Goal: Task Accomplishment & Management: Use online tool/utility

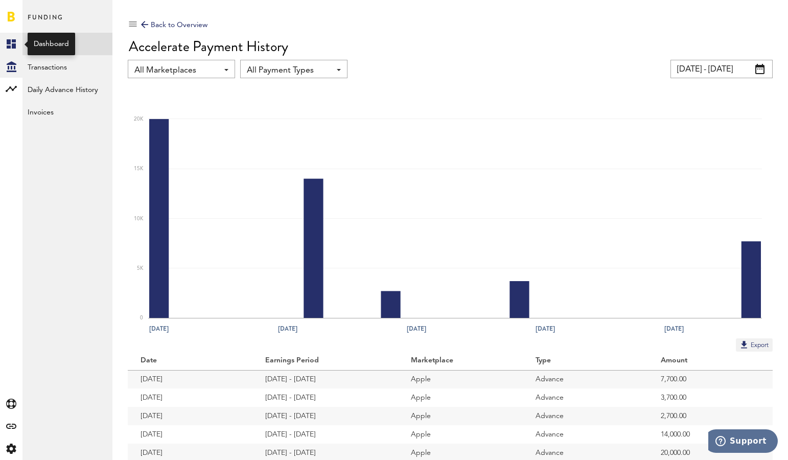
click at [10, 42] on icon at bounding box center [11, 43] width 9 height 9
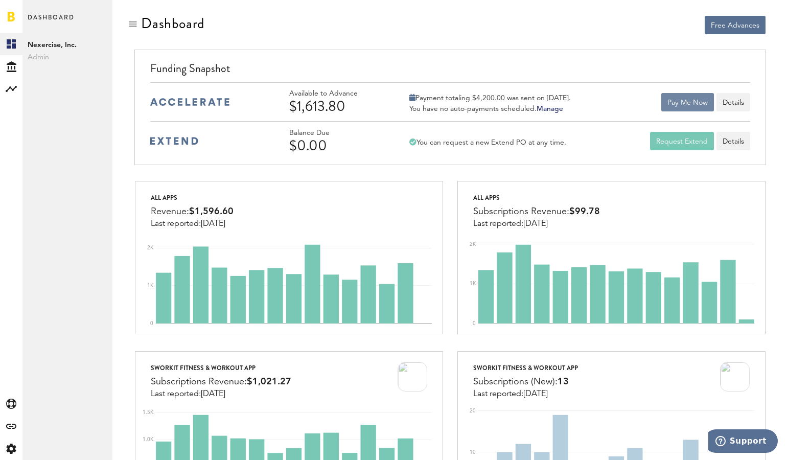
click at [690, 103] on button "Pay Me Now" at bounding box center [687, 102] width 53 height 18
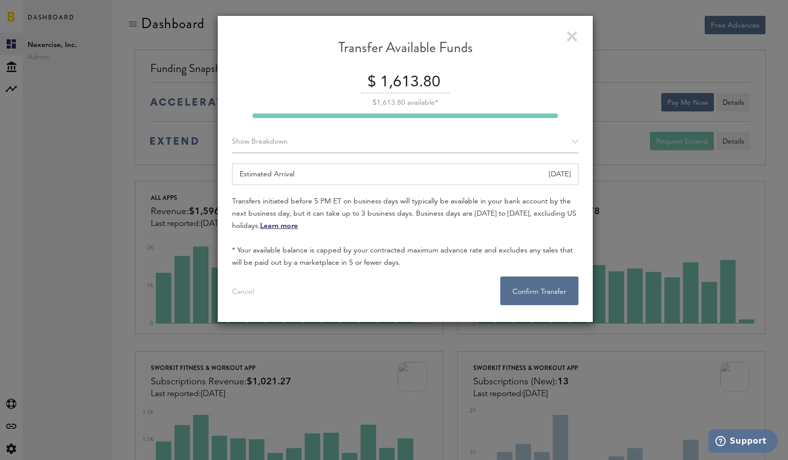
click at [571, 38] on link at bounding box center [572, 36] width 11 height 11
